Goal: Task Accomplishment & Management: Manage account settings

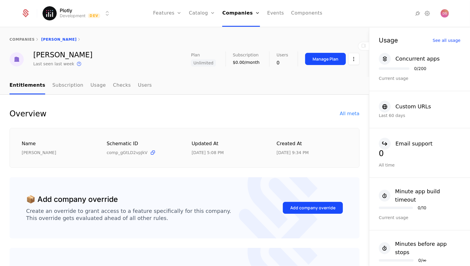
click at [95, 14] on html "Plotly Development Dev Features Features Flags Catalog Plans Add Ons Credits Co…" at bounding box center [235, 133] width 470 height 266
click at [246, 18] on html "Plotly Development Dev Features Features Flags Catalog Plans Add Ons Credits Co…" at bounding box center [235, 133] width 470 height 266
click at [246, 29] on link "Companies" at bounding box center [243, 29] width 27 height 5
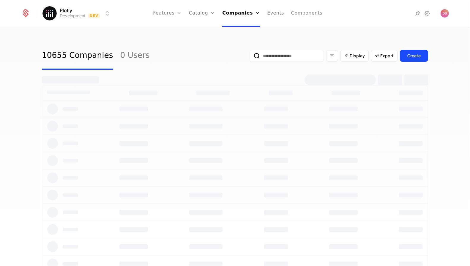
click at [295, 55] on input "email" at bounding box center [287, 56] width 74 height 12
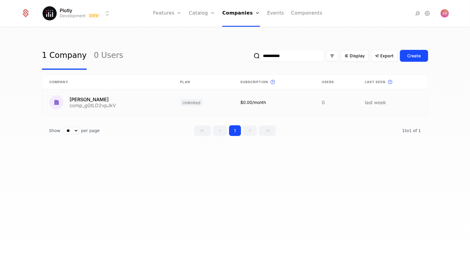
type input "**********"
click at [142, 103] on link at bounding box center [107, 103] width 131 height 26
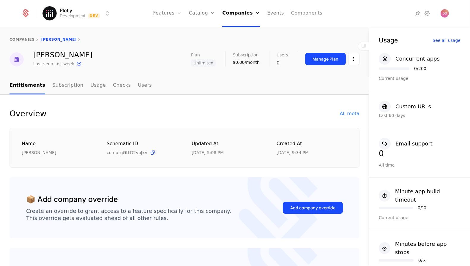
click at [337, 62] on button "Manage Plan" at bounding box center [325, 59] width 41 height 12
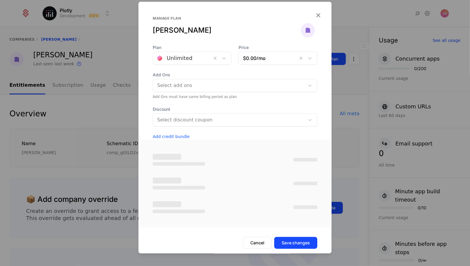
click at [356, 65] on div at bounding box center [235, 133] width 470 height 266
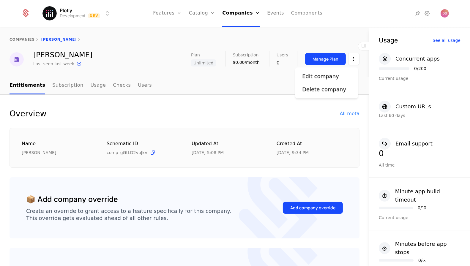
click at [353, 62] on html "Plotly Development Dev Features Features Flags Catalog Plans Add Ons Credits Co…" at bounding box center [235, 133] width 470 height 266
click at [342, 76] on div "Edit company" at bounding box center [326, 76] width 49 height 8
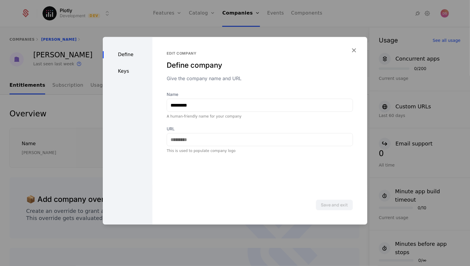
click at [135, 70] on div "Keys" at bounding box center [128, 71] width 50 height 7
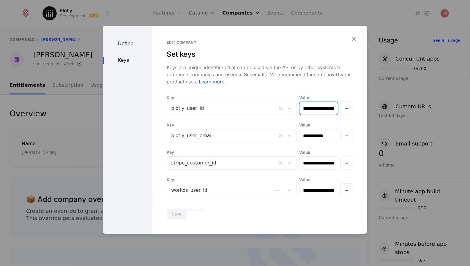
click at [310, 103] on input "**********" at bounding box center [319, 108] width 38 height 12
paste input "text"
type input "**********"
click at [176, 215] on button "Save" at bounding box center [177, 214] width 20 height 11
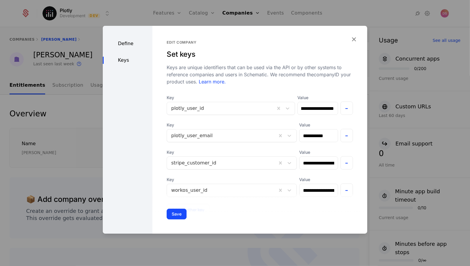
scroll to position [0, 0]
